Goal: Find specific page/section: Find specific page/section

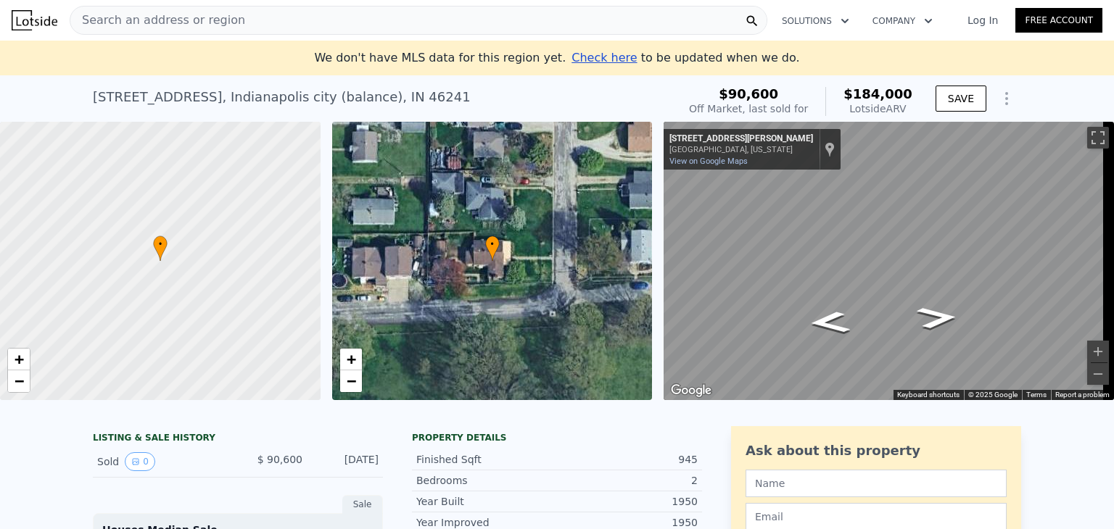
click at [210, 23] on span "Search an address or region" at bounding box center [157, 20] width 175 height 17
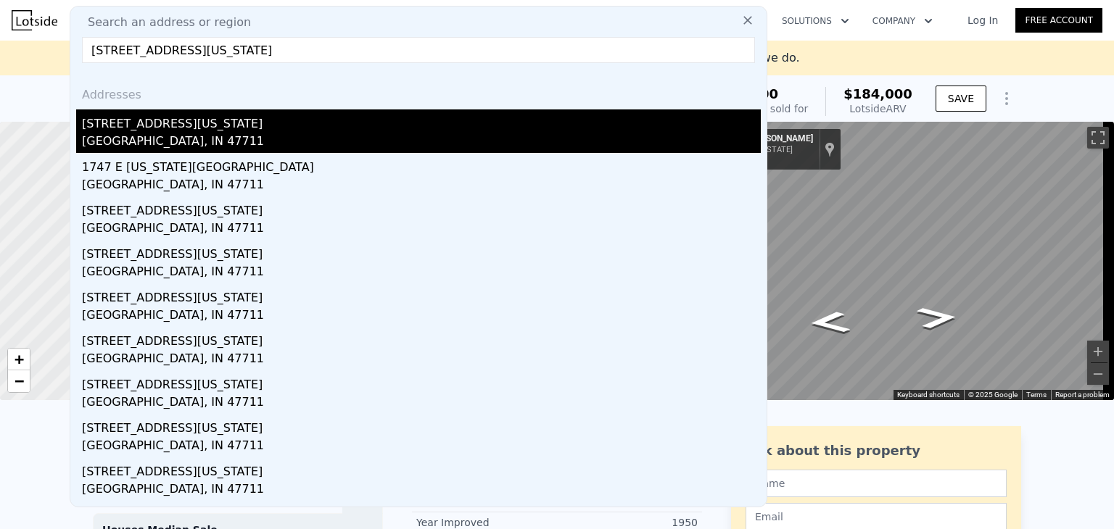
type input "[STREET_ADDRESS][US_STATE]"
click at [138, 129] on div "[STREET_ADDRESS][US_STATE]" at bounding box center [421, 120] width 679 height 23
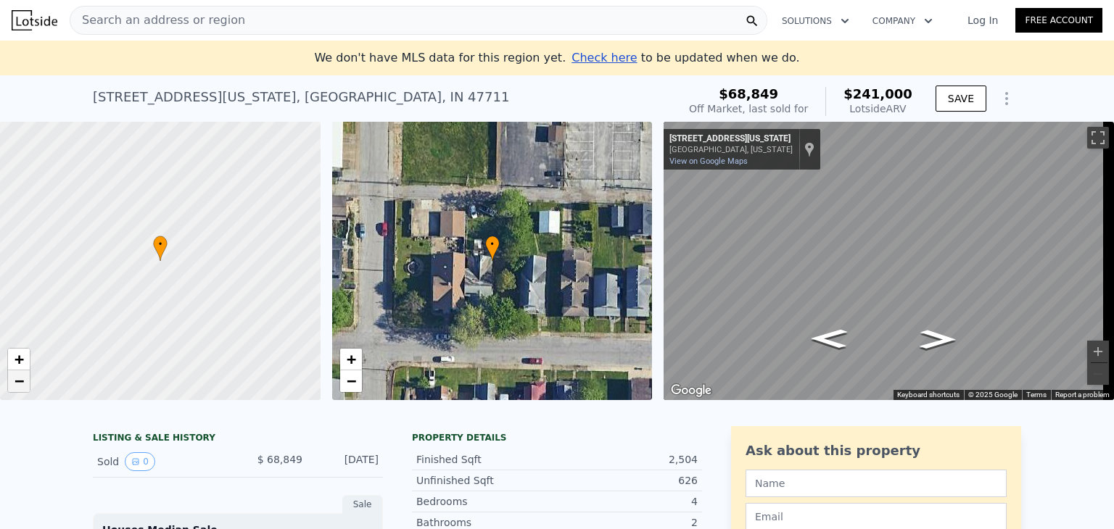
click at [23, 381] on span "−" at bounding box center [18, 381] width 9 height 18
click at [17, 382] on span "−" at bounding box center [18, 381] width 9 height 18
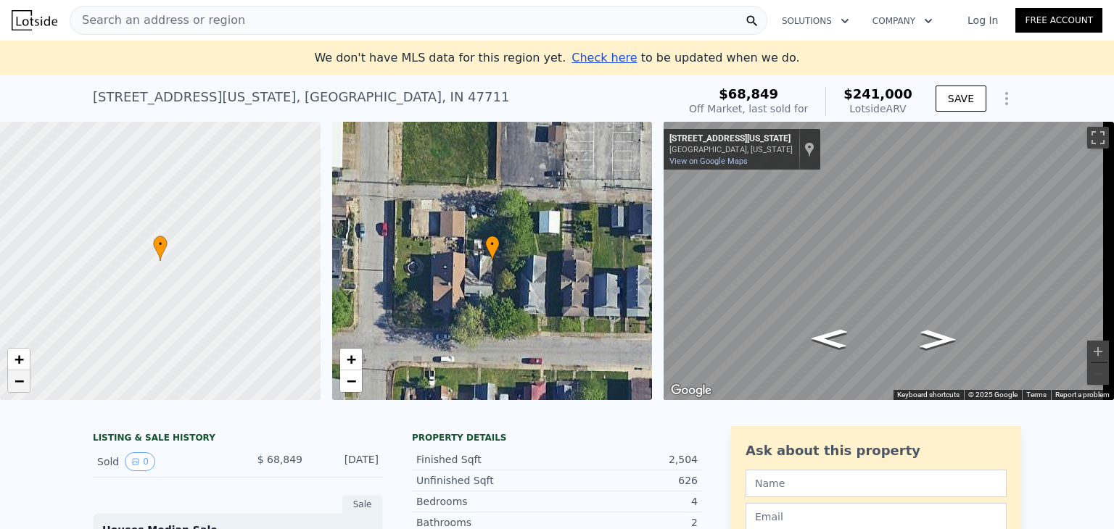
click at [17, 382] on span "−" at bounding box center [18, 381] width 9 height 18
click at [21, 363] on span "+" at bounding box center [18, 359] width 9 height 18
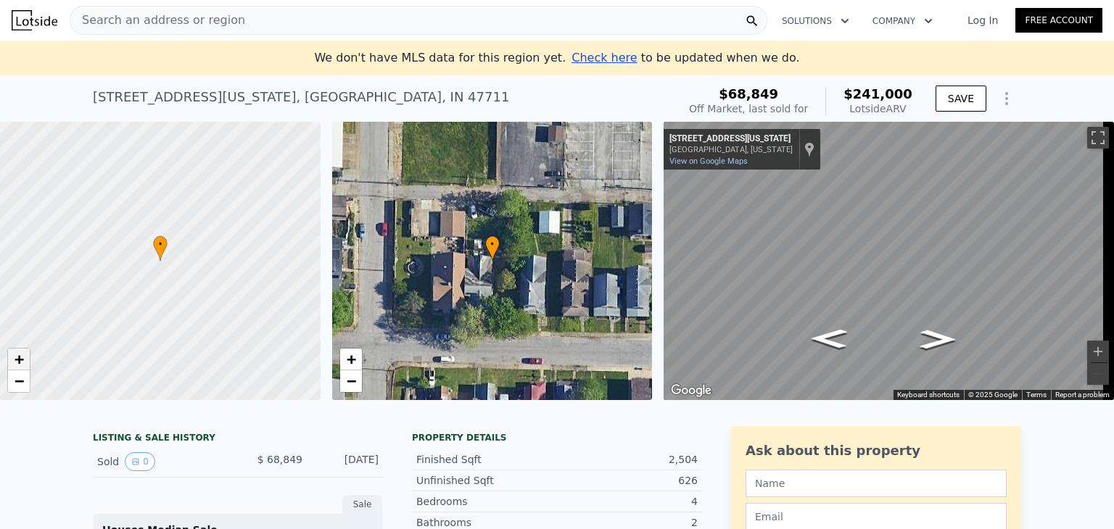
click at [21, 363] on span "+" at bounding box center [18, 359] width 9 height 18
click at [20, 367] on span "+" at bounding box center [18, 359] width 9 height 18
